Goal: Check status

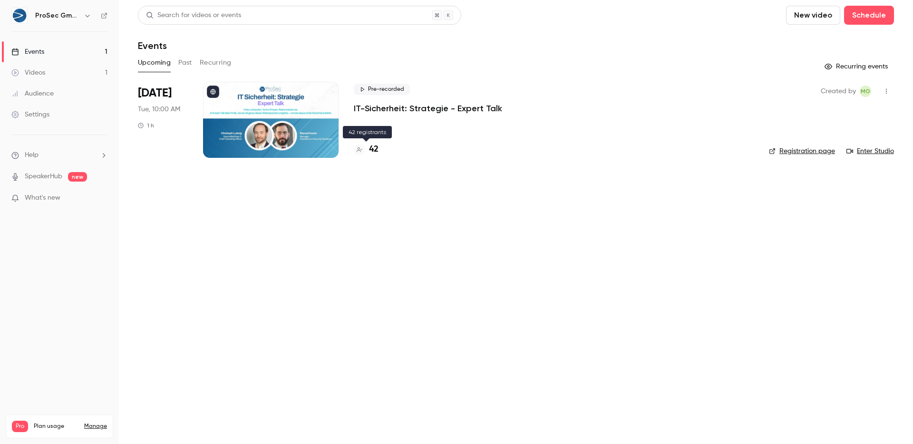
click at [369, 151] on h4 "42" at bounding box center [374, 149] width 10 height 13
